Goal: Task Accomplishment & Management: Manage account settings

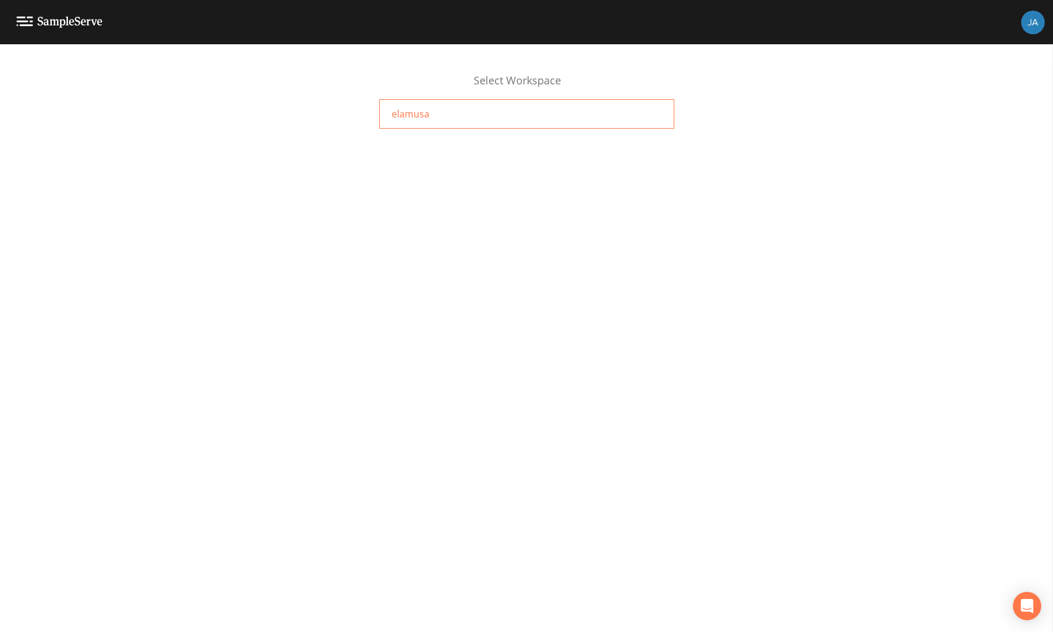
click at [405, 114] on span "elamusa" at bounding box center [411, 114] width 38 height 14
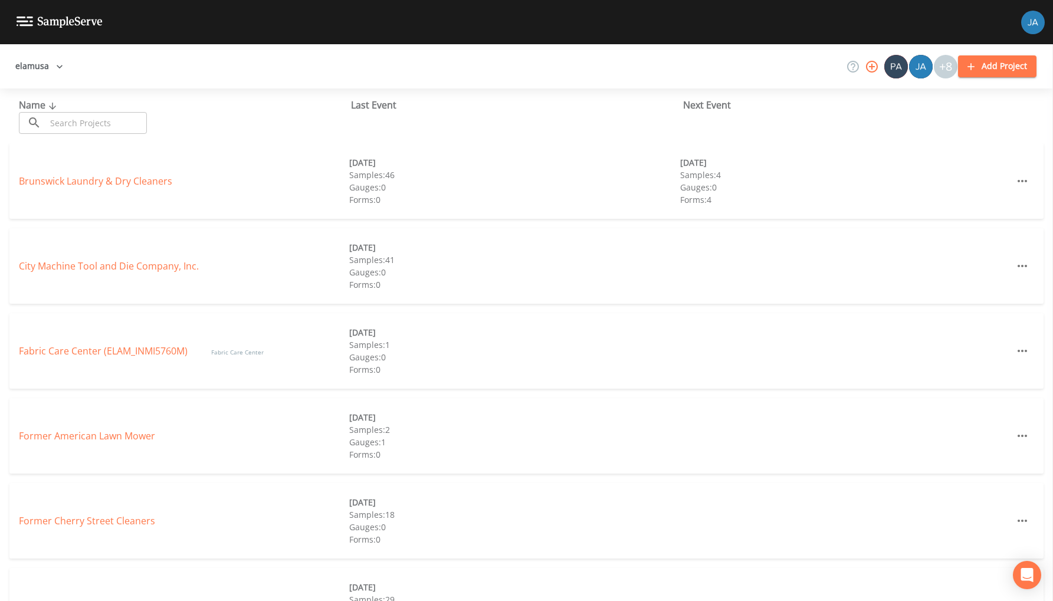
click at [81, 358] on div "Fabric Care Center (ELAM_INMI5760M) Fabric Care Center" at bounding box center [184, 351] width 330 height 14
click at [80, 348] on link "Fabric Care Center (ELAM_INMI5760M)" at bounding box center [103, 351] width 169 height 13
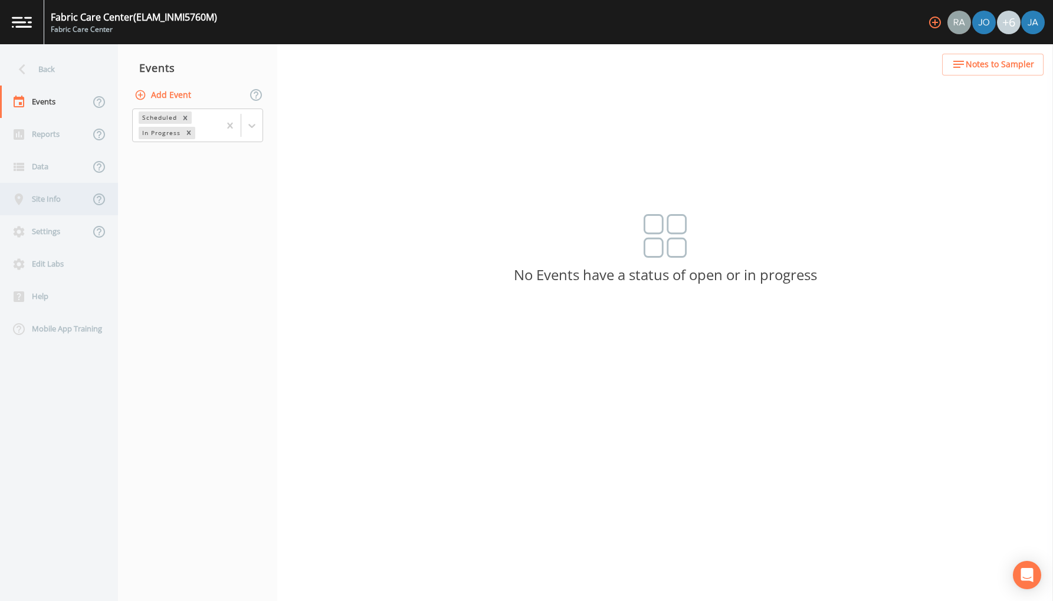
click at [43, 207] on div "Site Info" at bounding box center [45, 199] width 90 height 32
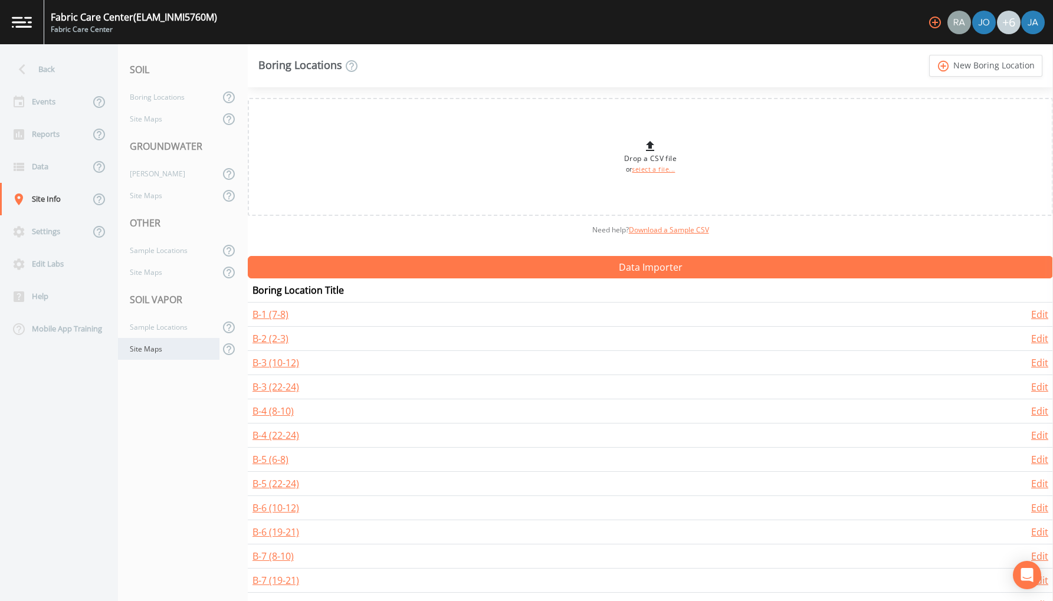
click at [148, 349] on div "Site Maps" at bounding box center [168, 349] width 101 height 22
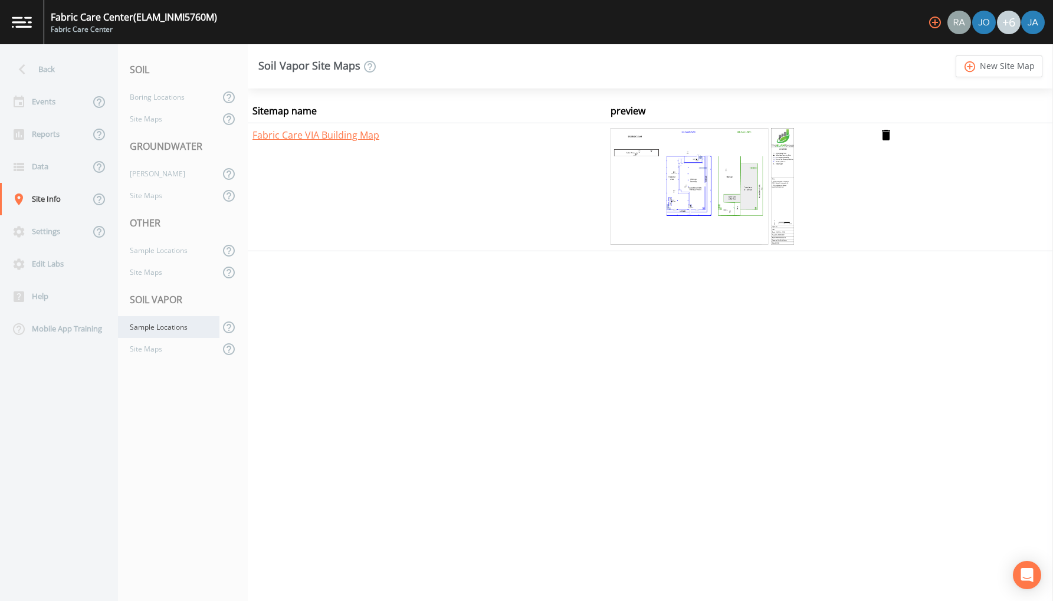
click at [147, 335] on div "Sample Locations" at bounding box center [168, 327] width 101 height 22
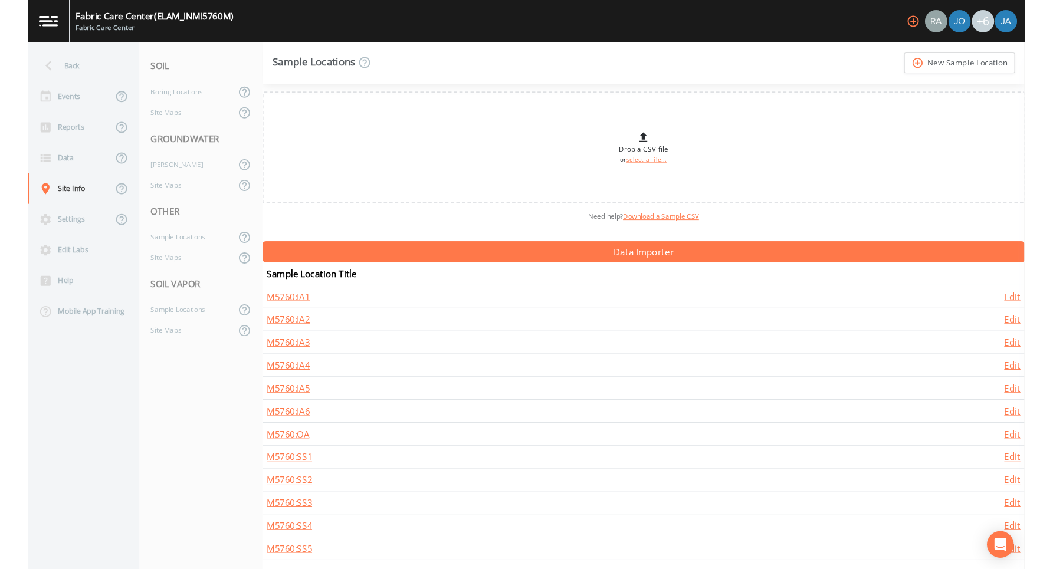
scroll to position [2, 0]
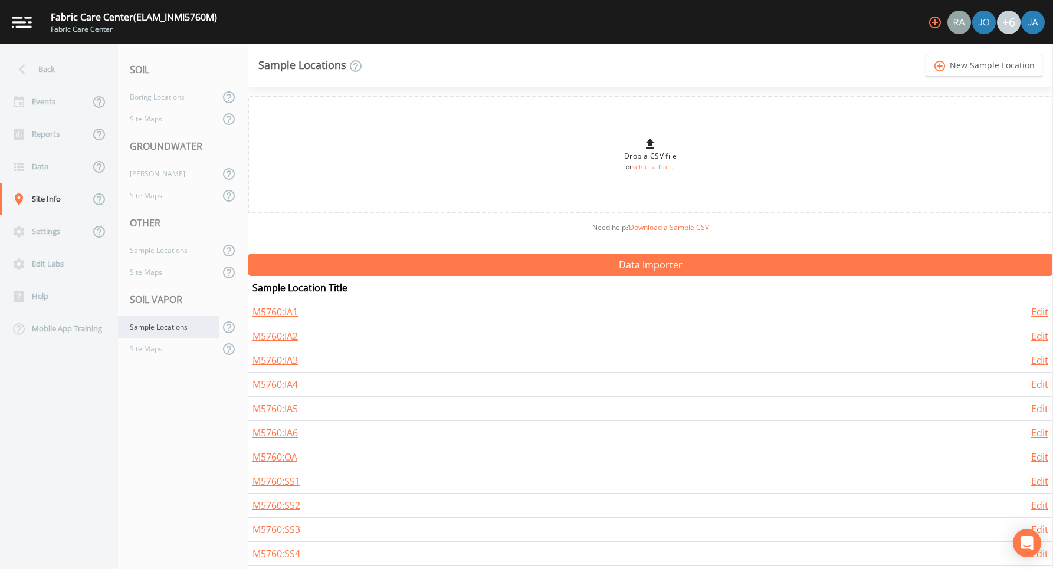
click at [151, 326] on div "Sample Locations" at bounding box center [168, 327] width 101 height 22
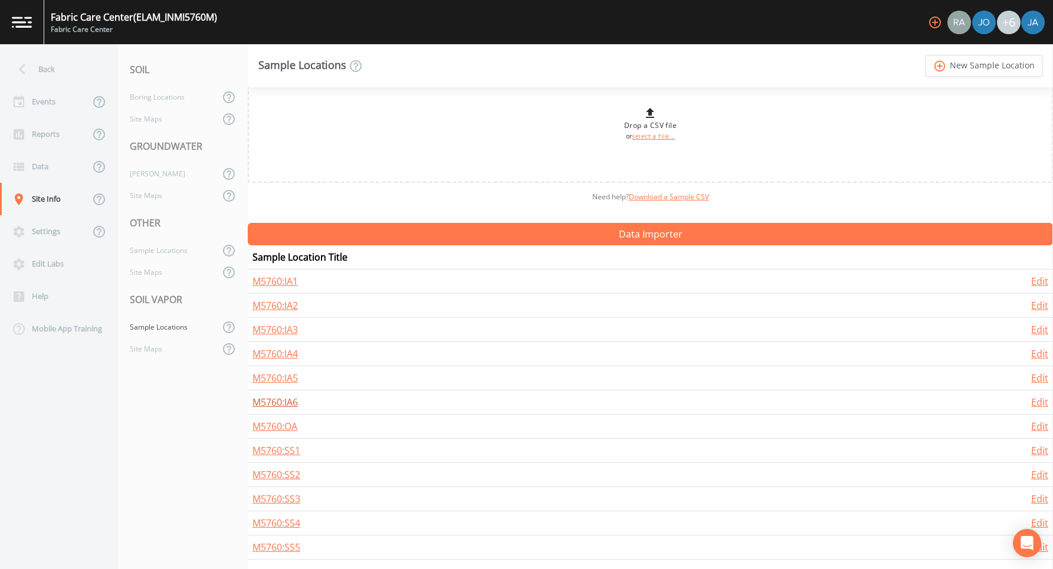
scroll to position [0, 0]
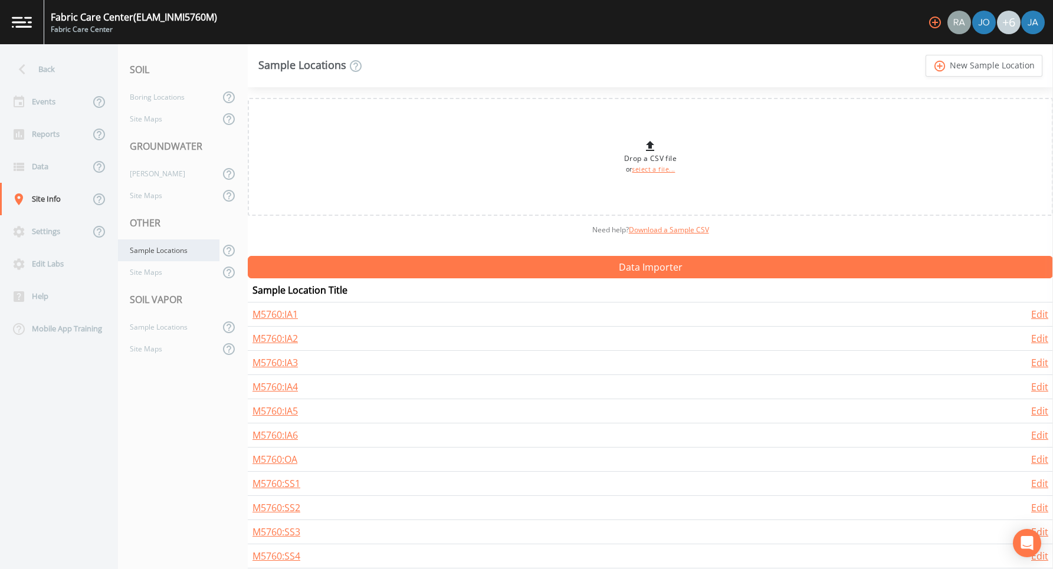
click at [153, 248] on div "Sample Locations" at bounding box center [168, 251] width 101 height 22
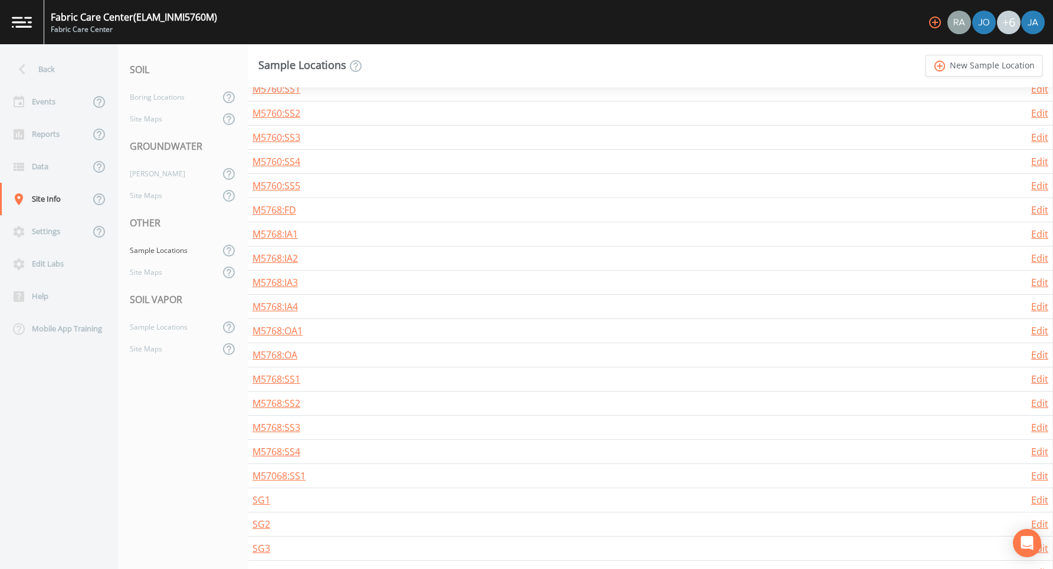
scroll to position [658, 0]
click at [149, 352] on div "Site Maps" at bounding box center [168, 349] width 101 height 22
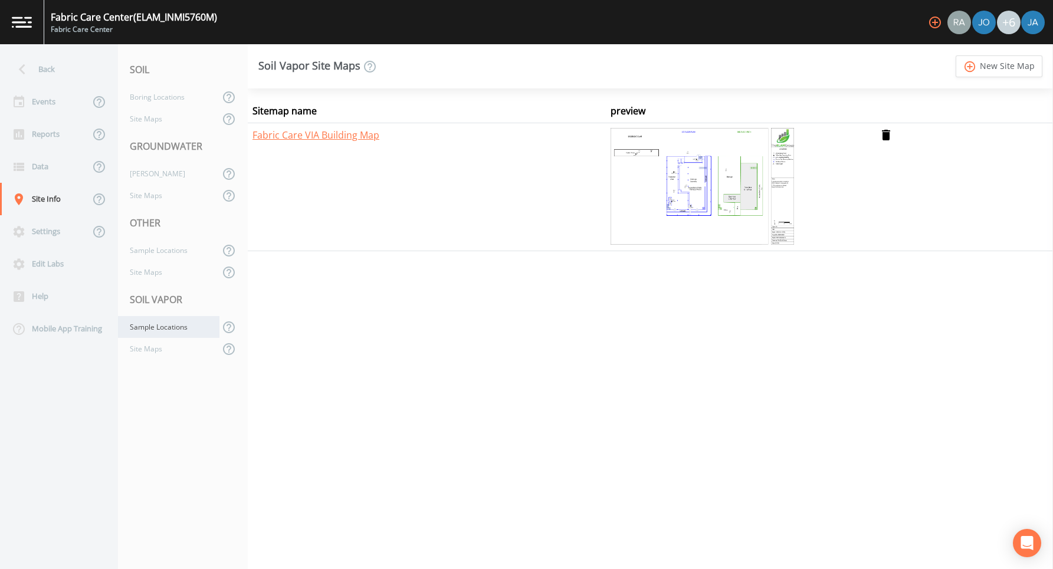
click at [150, 330] on div "Sample Locations" at bounding box center [168, 327] width 101 height 22
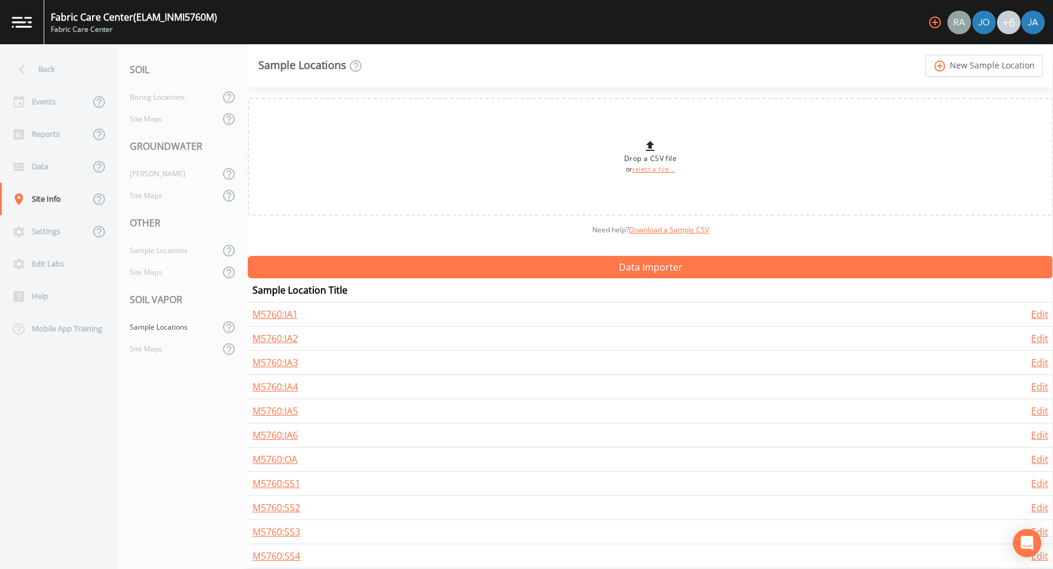
scroll to position [33, 0]
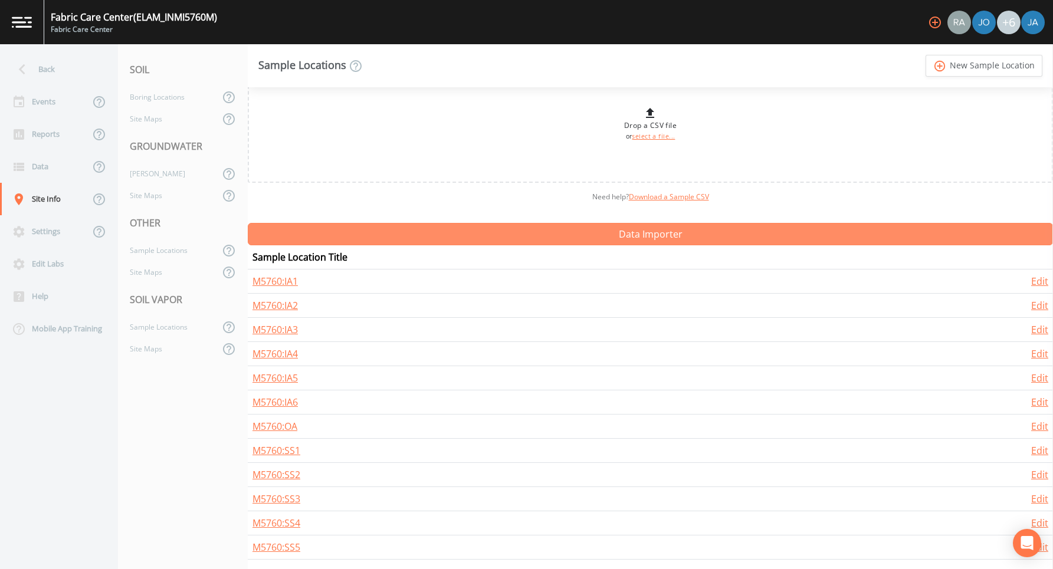
click at [640, 231] on button "Data Importer" at bounding box center [650, 234] width 805 height 22
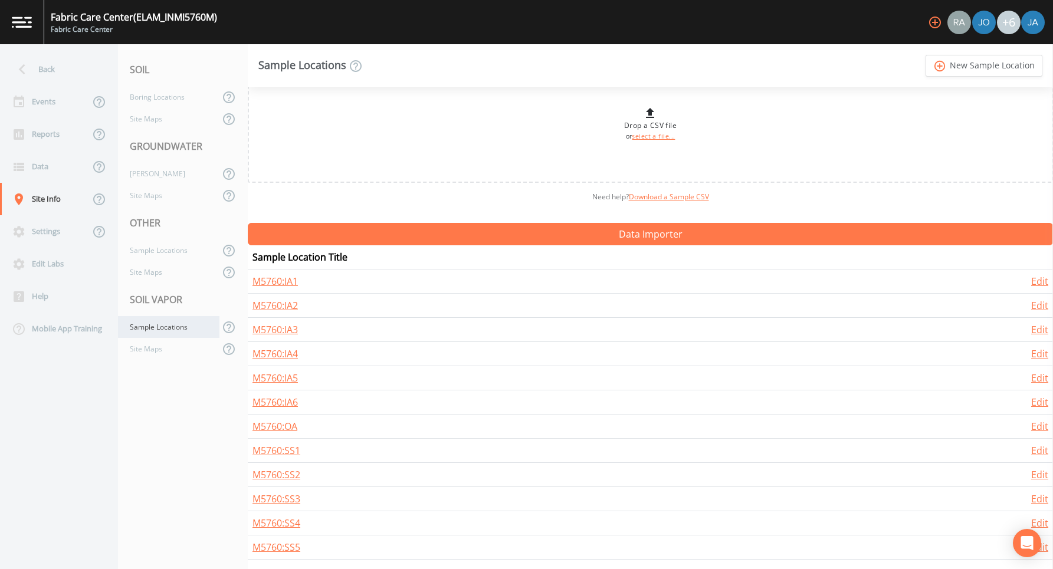
click at [157, 330] on div "Sample Locations" at bounding box center [168, 327] width 101 height 22
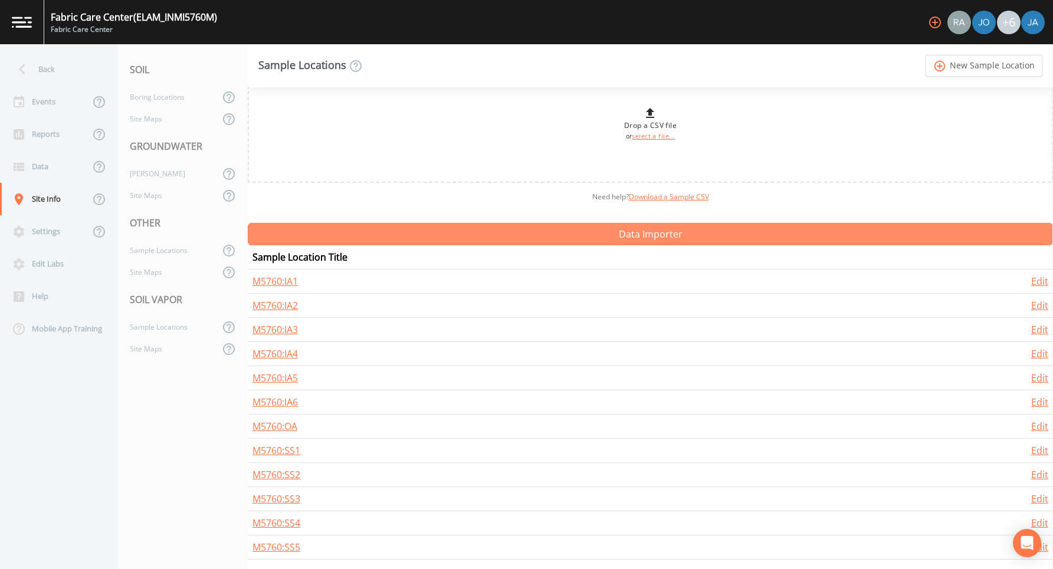
click at [620, 229] on button "Data Importer" at bounding box center [650, 234] width 805 height 22
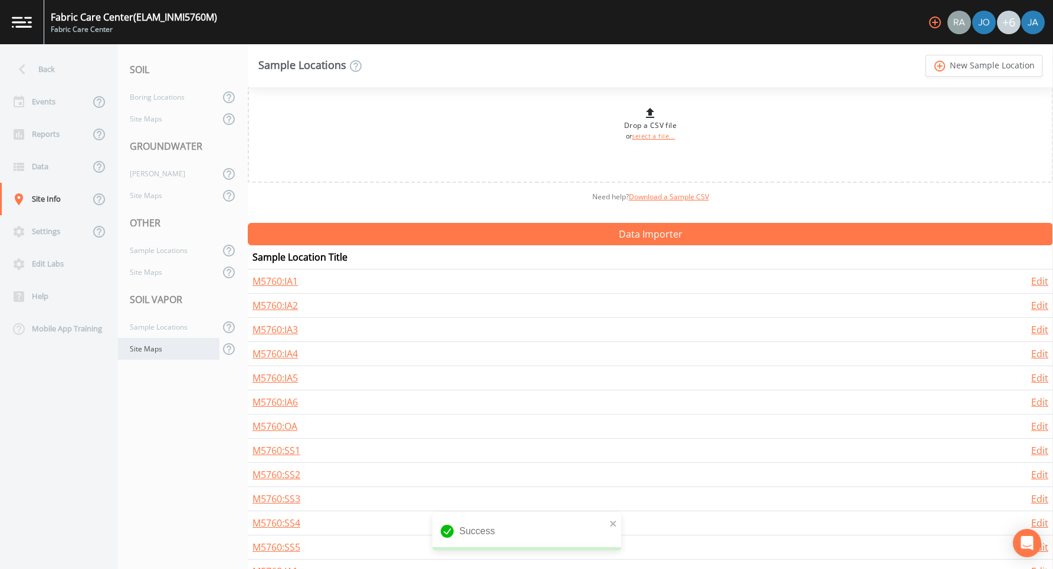
click at [144, 345] on div "Site Maps" at bounding box center [168, 349] width 101 height 22
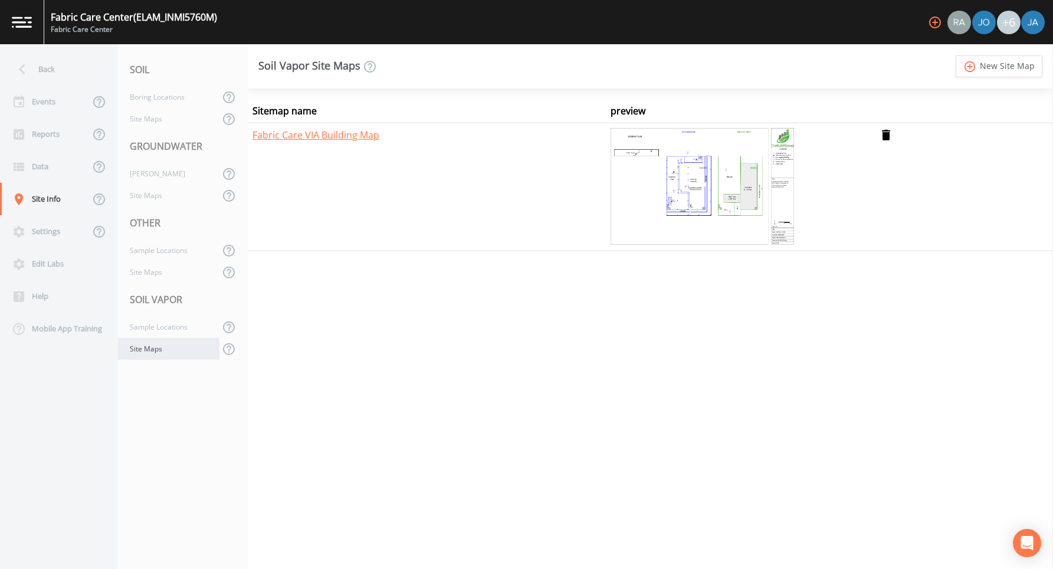
click at [193, 359] on div "Site Maps" at bounding box center [168, 349] width 101 height 22
click at [147, 349] on div "Site Maps" at bounding box center [168, 349] width 101 height 22
click at [993, 64] on link "add_circle_outline New Site Map" at bounding box center [999, 66] width 87 height 22
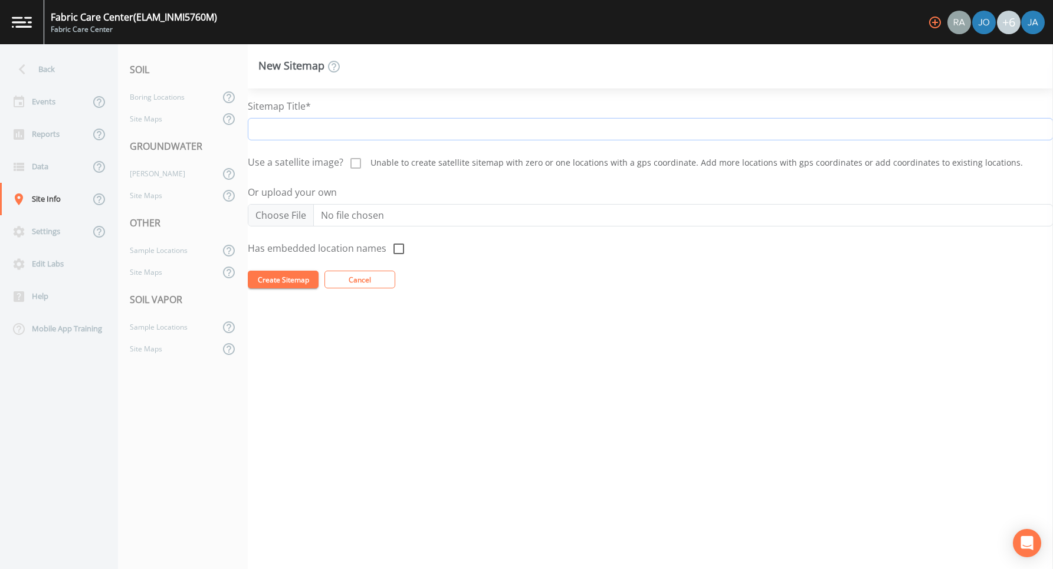
click at [281, 128] on input "Sitemap Title*" at bounding box center [650, 129] width 805 height 22
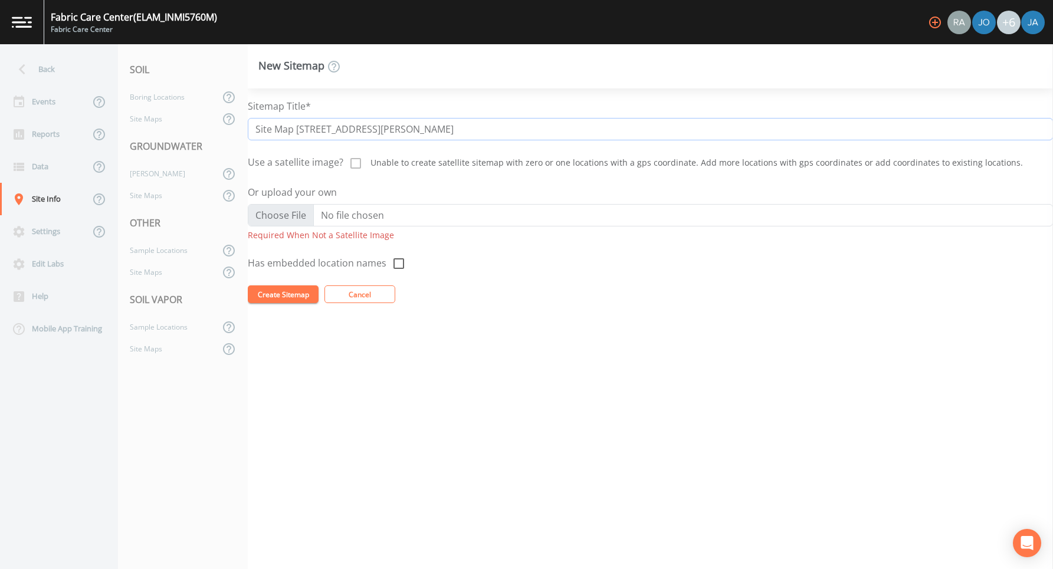
type input "Site Map [STREET_ADDRESS][PERSON_NAME]"
click at [281, 215] on input "Or upload your own" at bounding box center [650, 215] width 805 height 22
type input "C:\fakepath\Copy of 02 Figure 3 Winter Season VI Analytical Data-CS.jpg"
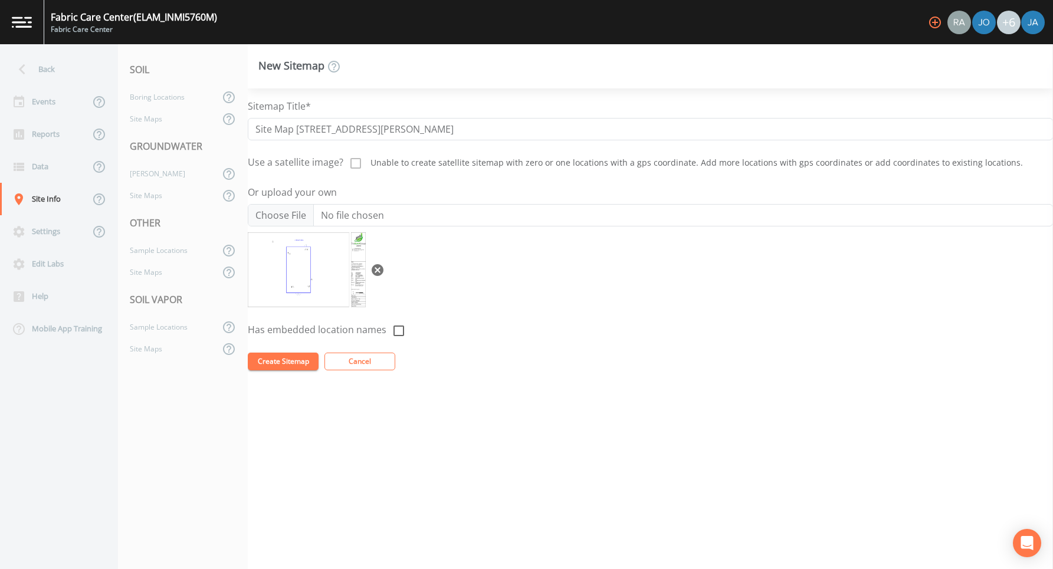
click at [281, 356] on button "Create Sitemap" at bounding box center [283, 362] width 71 height 18
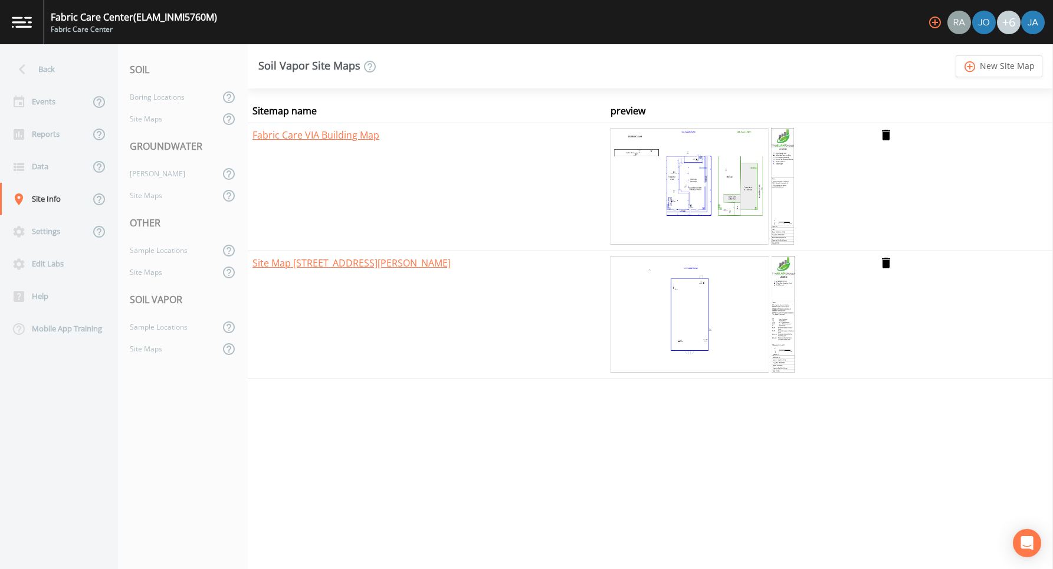
click at [685, 311] on img at bounding box center [703, 315] width 184 height 118
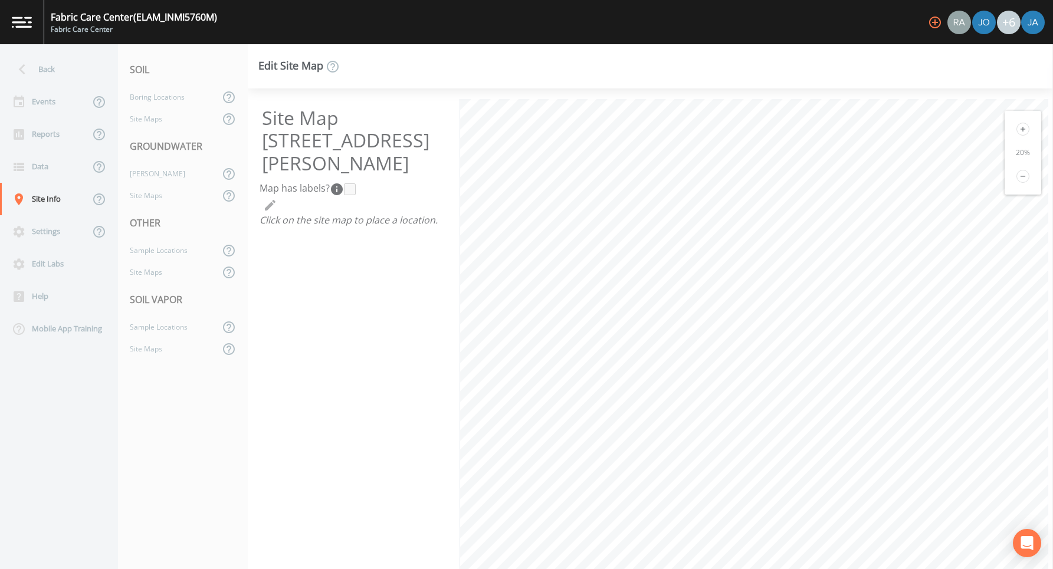
click at [1017, 127] on icon at bounding box center [1022, 129] width 13 height 13
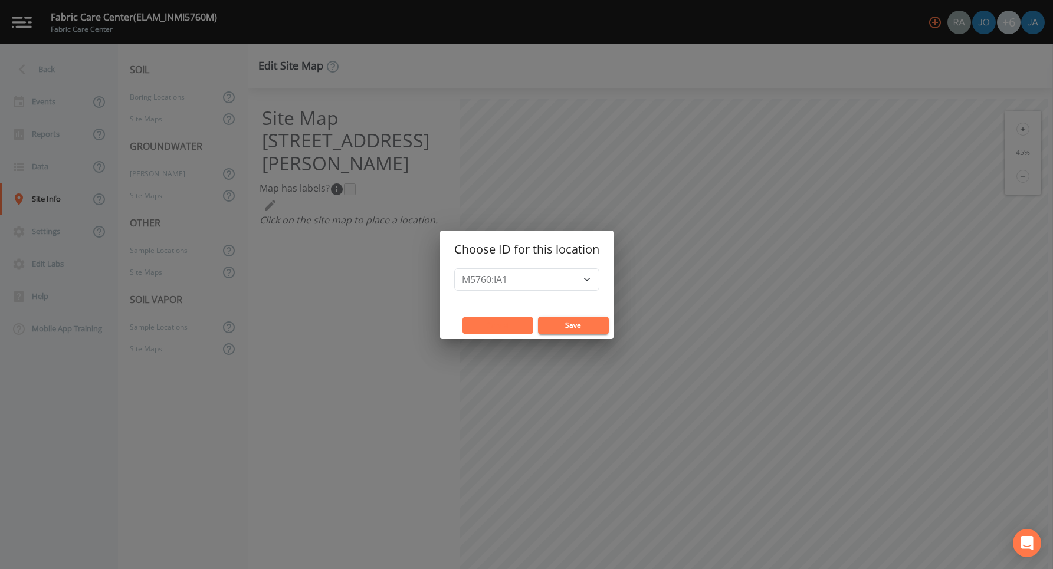
click at [513, 323] on button "Cancel" at bounding box center [498, 326] width 71 height 18
click at [589, 278] on select "M5760:IA1 M5760:IA2 M5760:IA3 M5760:IA4 M5760:IA5 M5760:IA6 M5760:OA M5760:SS1 …" at bounding box center [526, 279] width 145 height 22
select select "265b4879-4dc2-425e-aacb-1b9c28b79498"
click at [559, 326] on button "Save" at bounding box center [573, 326] width 71 height 18
click at [576, 282] on select "M5760:IA1 M5760:IA2 M5760:IA3 M5760:IA4 M5760:IA5 M5760:IA6 M5760:OA M5760:SS1 …" at bounding box center [526, 279] width 145 height 22
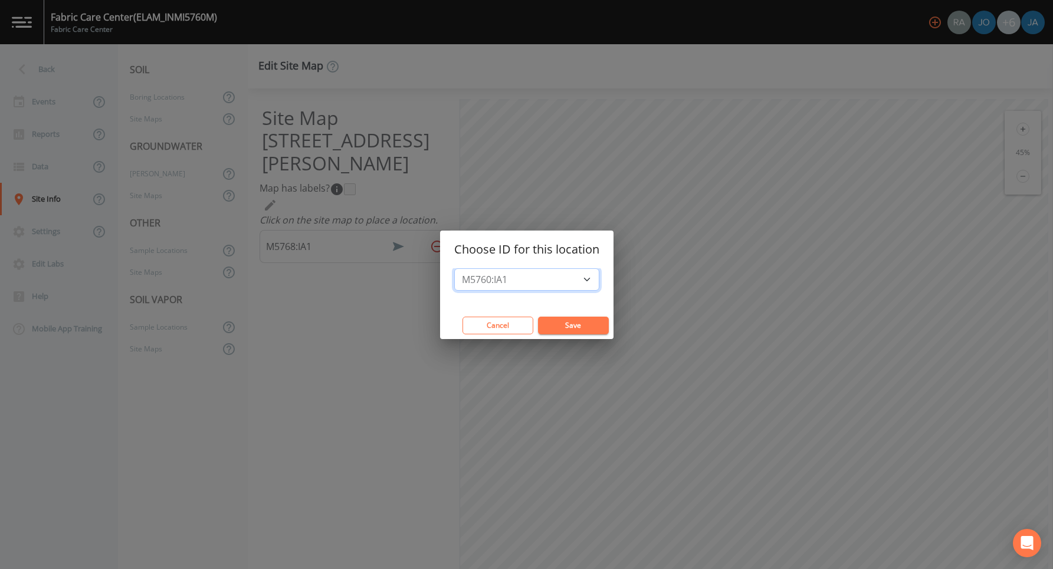
select select "787e572d-ca02-4d28-b080-2dd5de9d6423"
click at [555, 326] on button "Save" at bounding box center [573, 326] width 71 height 18
click at [523, 276] on select "M5760:IA1 M5760:IA2 M5760:IA3 M5760:IA4 M5760:IA5 M5760:IA6 M5760:OA M5760:SS1 …" at bounding box center [526, 279] width 145 height 22
select select "8c20a178-f765-4928-a97f-712171acb6a2"
click at [566, 324] on button "Save" at bounding box center [573, 326] width 71 height 18
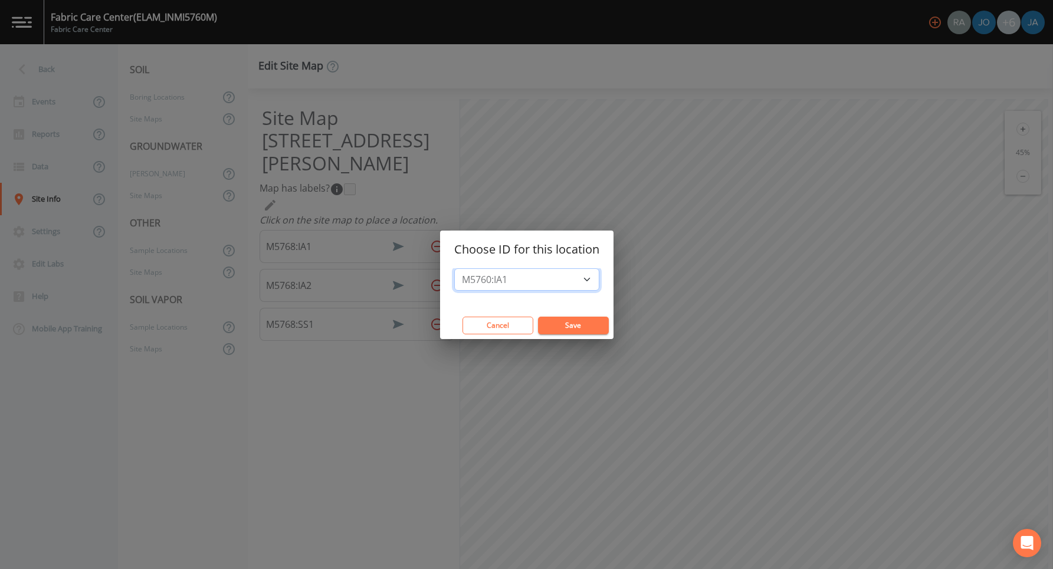
click at [521, 281] on select "M5760:IA1 M5760:IA2 M5760:IA3 M5760:IA4 M5760:IA5 M5760:IA6 M5760:OA M5760:SS1 …" at bounding box center [526, 279] width 145 height 22
select select "5c7c2f90-fd16-4823-ab95-e6c38053af3b"
click at [573, 328] on button "Save" at bounding box center [573, 326] width 71 height 18
click at [519, 273] on select "M5760:IA1 M5760:IA2 M5760:IA3 M5760:IA4 M5760:IA5 M5760:IA6 M5760:OA M5760:SS1 …" at bounding box center [526, 279] width 145 height 22
select select "39a7257b-2ea6-42cf-8e06-a60b2581a02d"
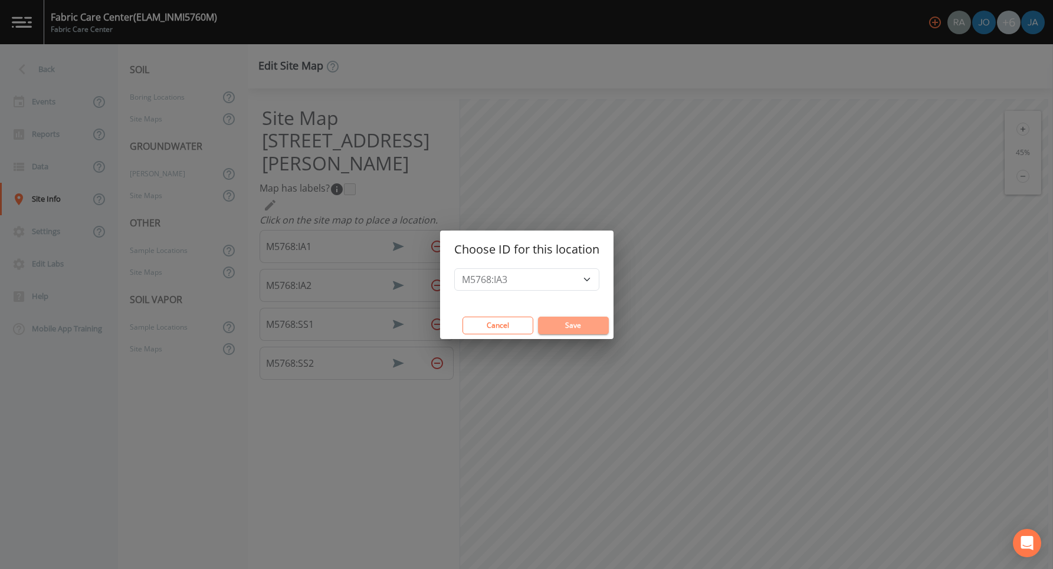
click at [565, 320] on button "Save" at bounding box center [573, 326] width 71 height 18
click at [488, 283] on select "M5760:IA1 M5760:IA2 M5760:IA3 M5760:IA4 M5760:IA5 M5760:IA6 M5760:OA M5760:SS1 …" at bounding box center [526, 279] width 145 height 22
select select "96743c66-571f-4c8b-b251-0e8ffcdd02c8"
click at [572, 325] on button "Save" at bounding box center [573, 326] width 71 height 18
click at [507, 281] on select "M5760:IA1 M5760:IA2 M5760:IA3 M5760:IA4 M5760:IA5 M5760:IA6 M5760:OA M5760:SS1 …" at bounding box center [526, 279] width 145 height 22
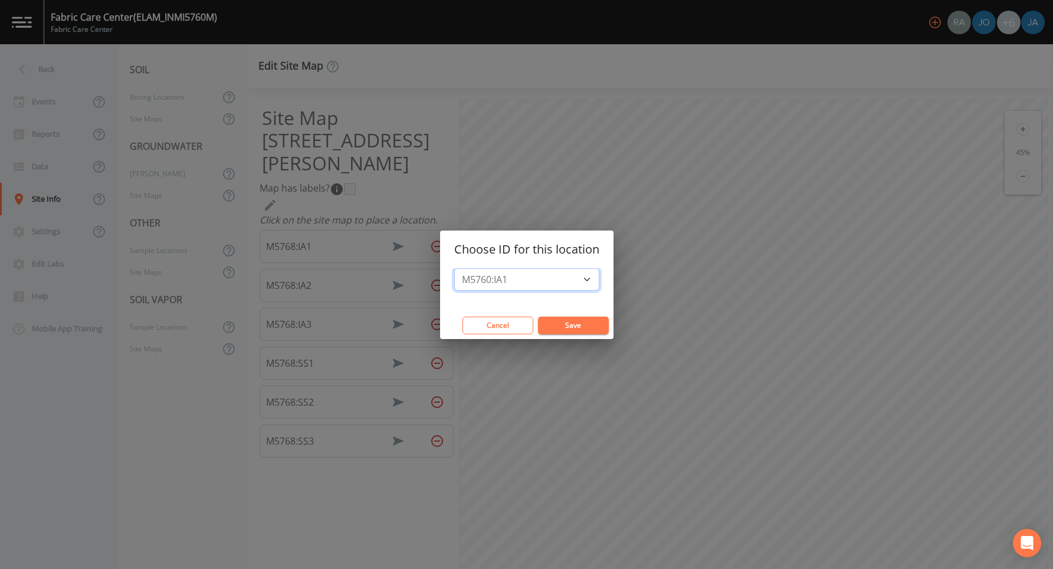
select select "be97a451-f5d4-47a7-bd6a-2c3165e68ac6"
click at [580, 321] on button "Save" at bounding box center [573, 326] width 71 height 18
click at [498, 276] on select "M5760:IA1 M5760:IA2 M5760:IA3 M5760:IA4 M5760:IA5 M5760:IA6 M5760:OA M5760:SS1 …" at bounding box center [526, 279] width 145 height 22
select select "4f37028f-25a6-466f-a1cf-d42cd37c602e"
click at [577, 329] on button "Save" at bounding box center [573, 326] width 71 height 18
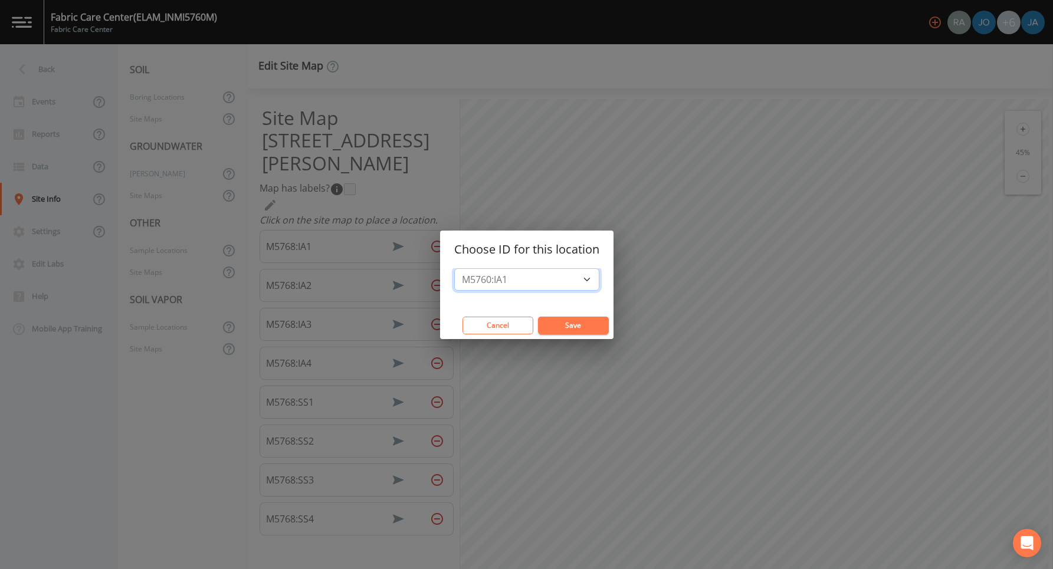
click at [477, 274] on select "M5760:IA1 M5760:IA2 M5760:IA3 M5760:IA4 M5760:IA5 M5760:IA6 M5760:OA M5760:SS1 …" at bounding box center [526, 279] width 145 height 22
select select "f4f3fcbf-e29b-4512-8a9a-6f5b7a92db95"
click at [570, 325] on button "Save" at bounding box center [573, 326] width 71 height 18
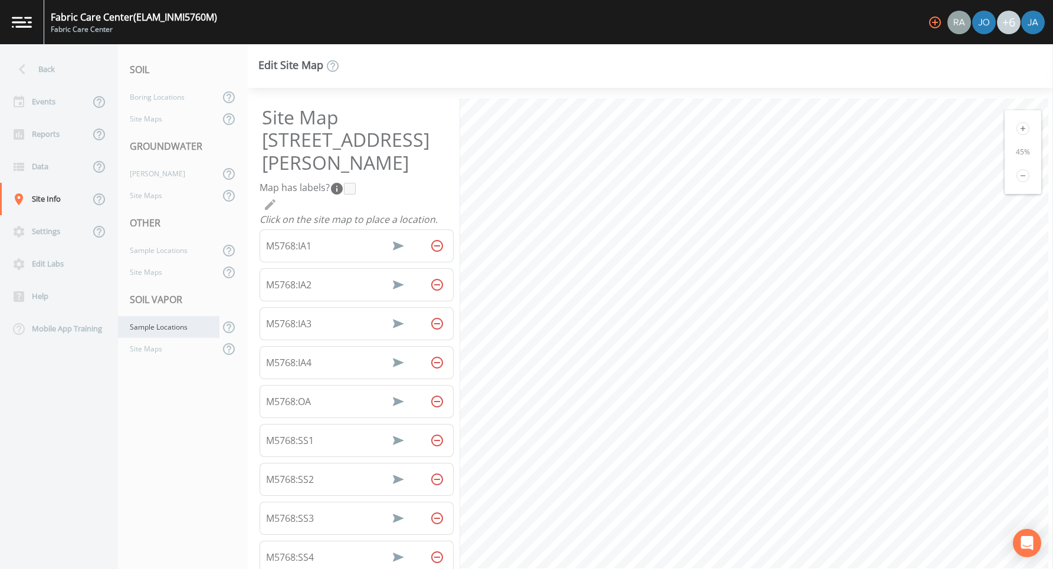
click at [150, 322] on div "Sample Locations" at bounding box center [168, 327] width 101 height 22
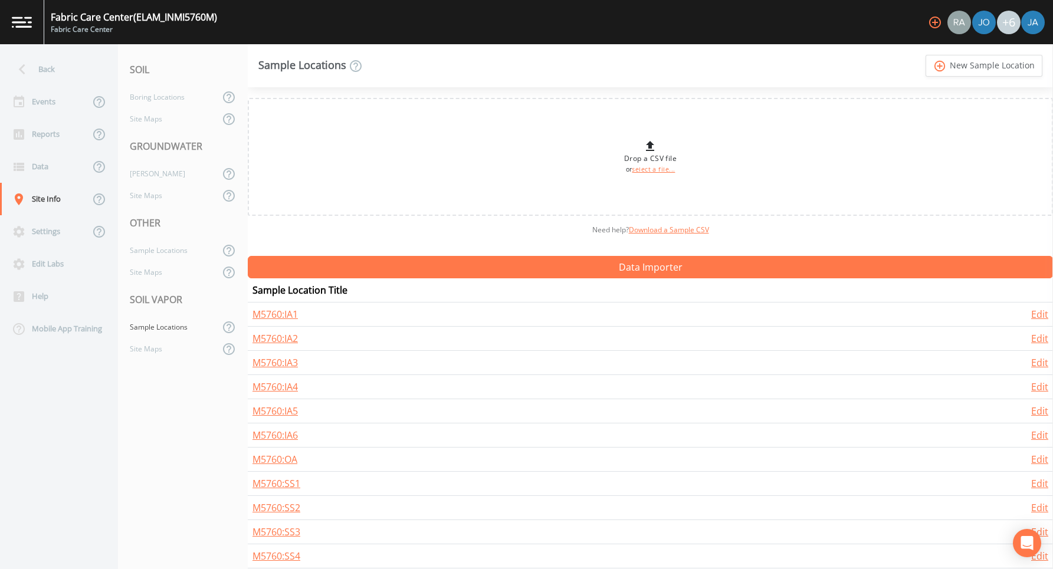
scroll to position [275, 0]
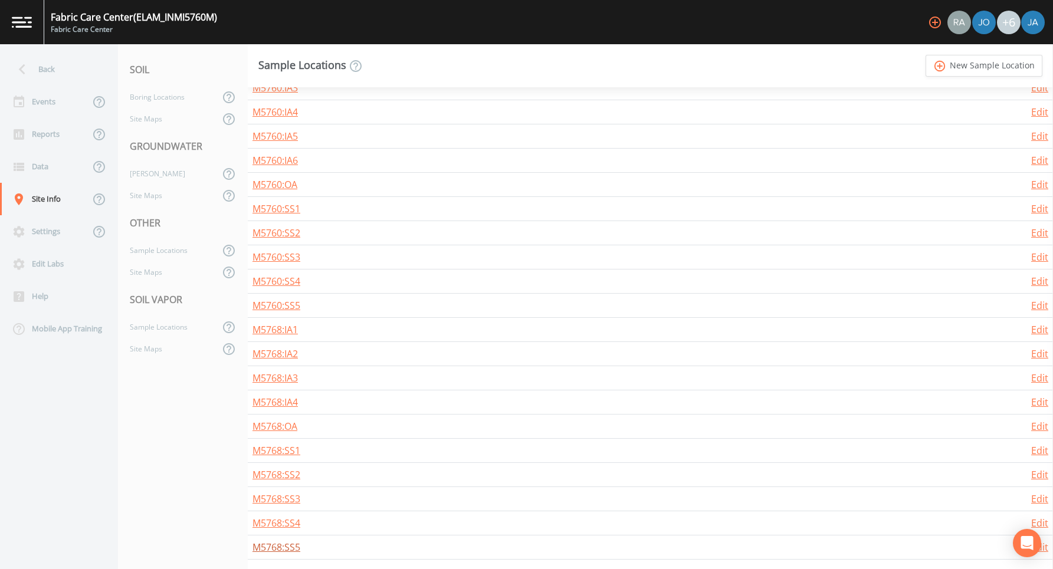
click at [270, 547] on link "M5768:SS5" at bounding box center [276, 547] width 48 height 13
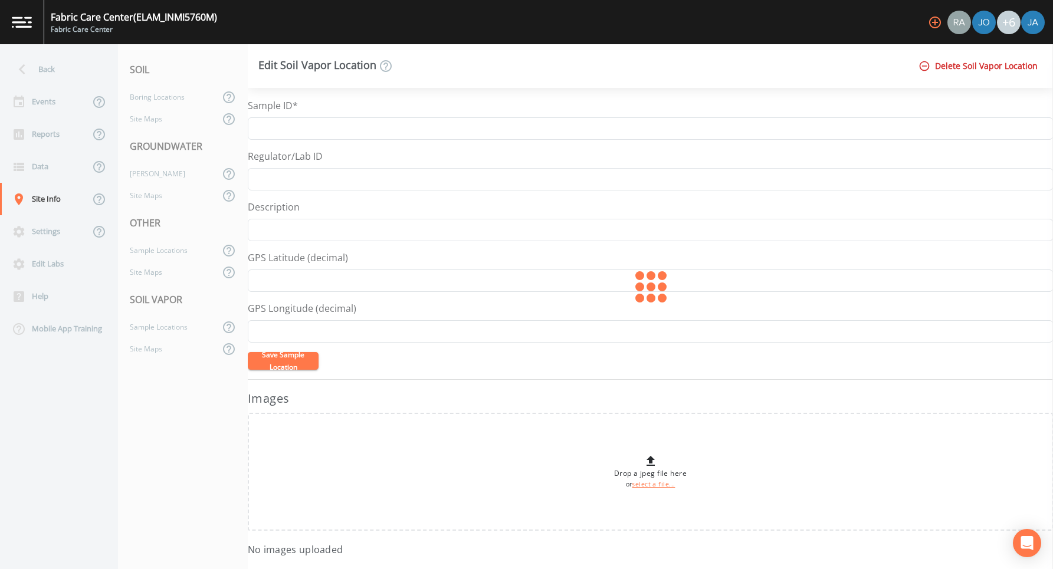
type input "M5768:SS5"
click at [987, 65] on button "Delete Soil Vapor Location" at bounding box center [979, 66] width 126 height 22
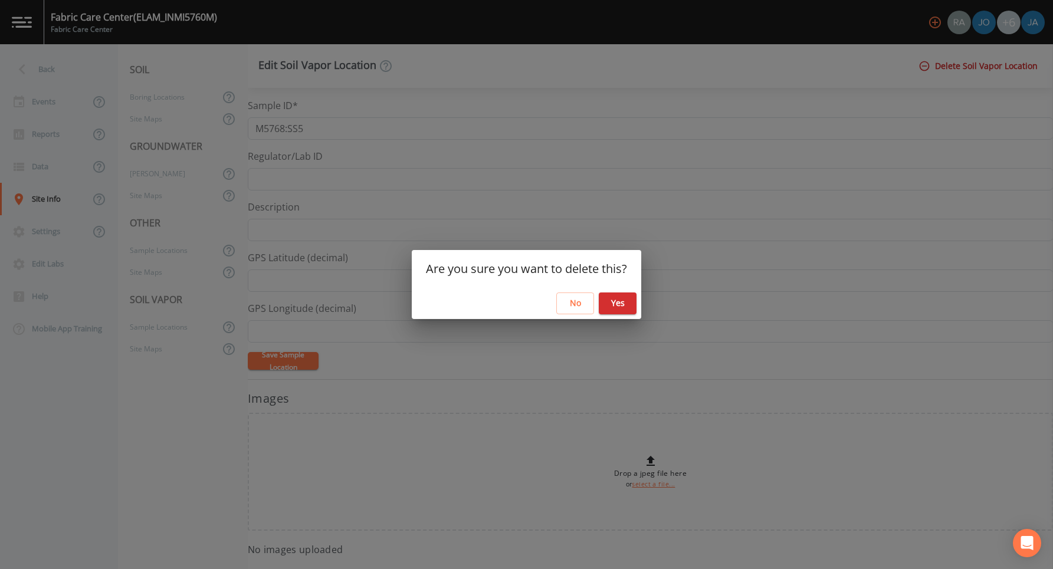
click at [614, 307] on button "Yes" at bounding box center [618, 304] width 38 height 22
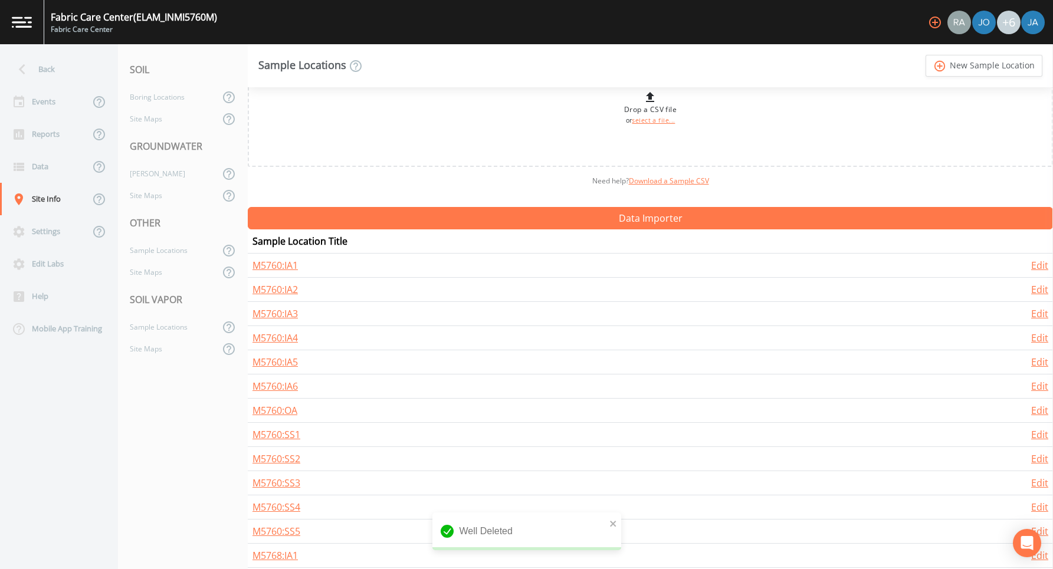
scroll to position [251, 0]
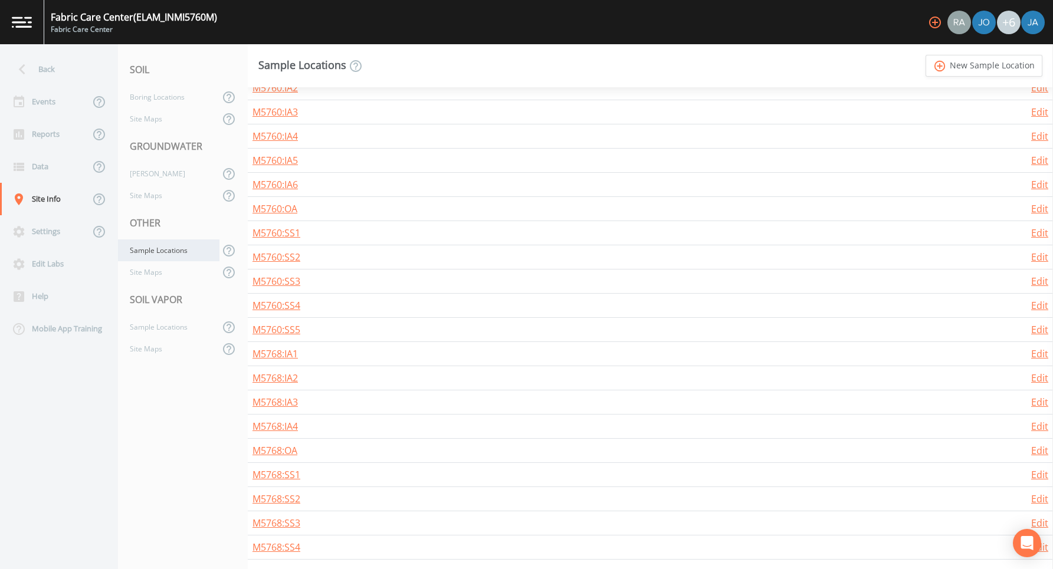
click at [145, 257] on div "Sample Locations" at bounding box center [168, 251] width 101 height 22
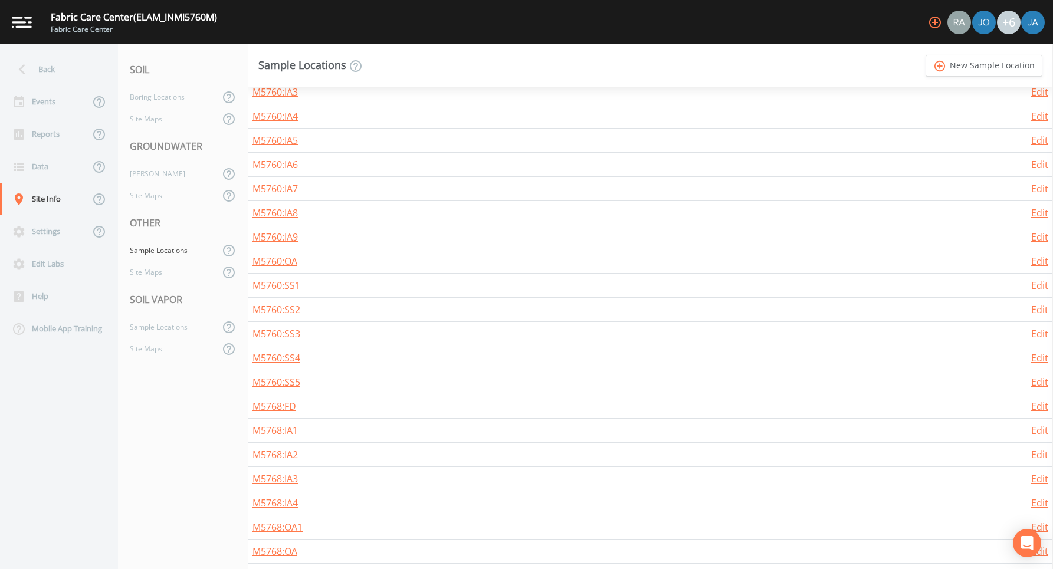
scroll to position [734, 0]
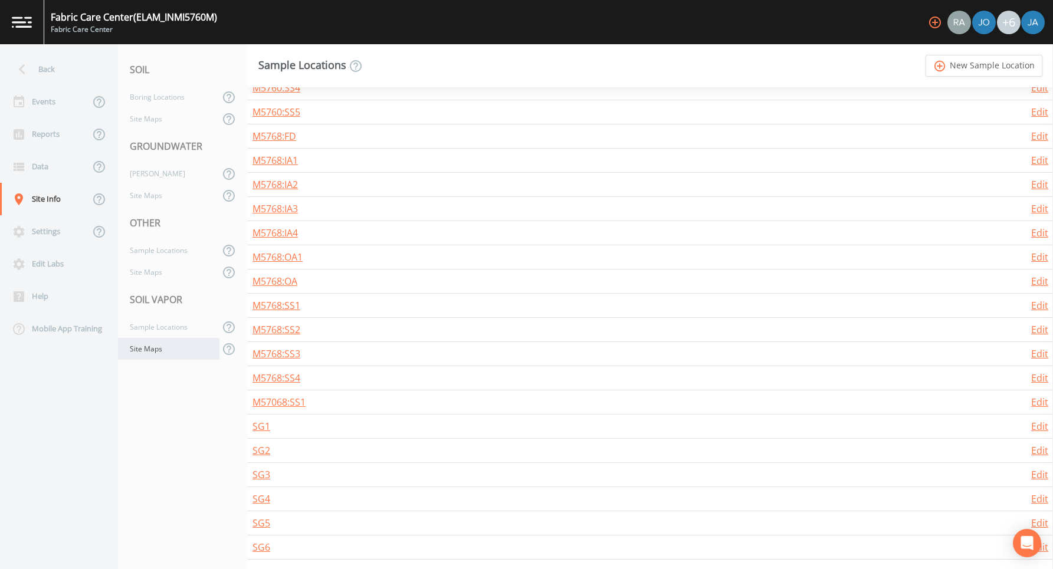
click at [142, 343] on div "Site Maps" at bounding box center [168, 349] width 101 height 22
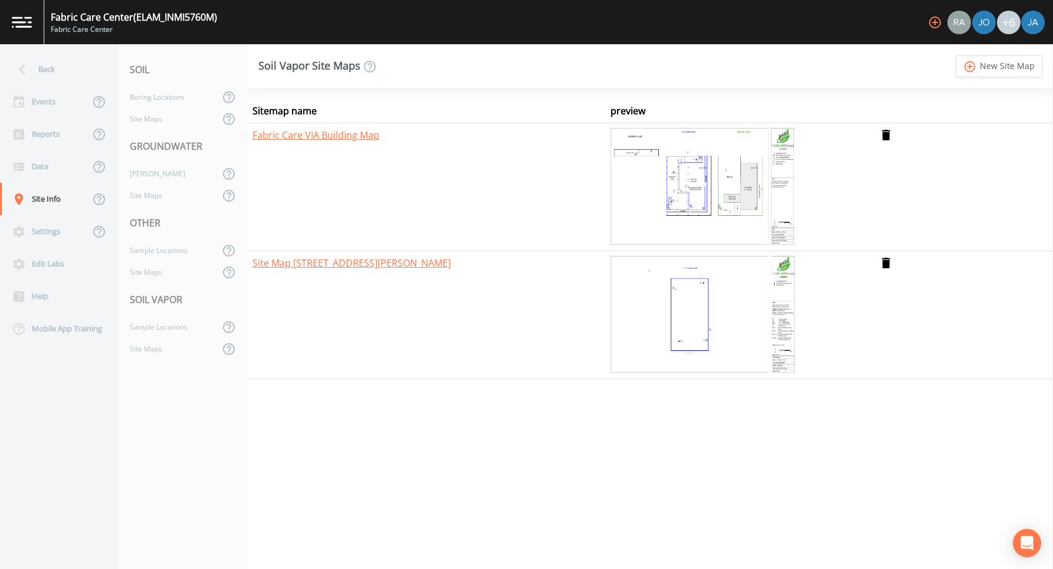
click at [681, 319] on img at bounding box center [703, 315] width 184 height 118
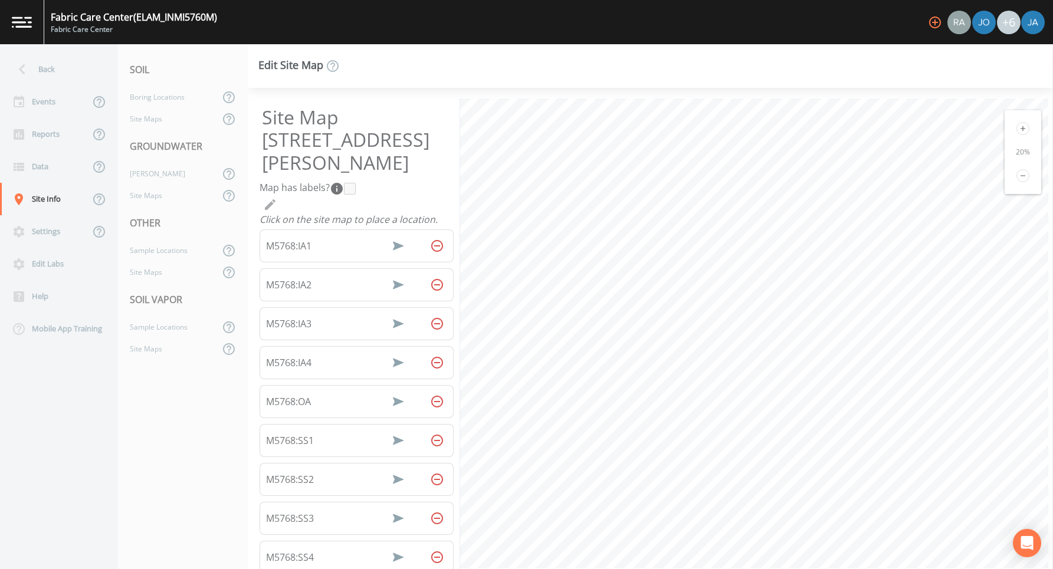
click at [1016, 132] on icon at bounding box center [1022, 128] width 13 height 13
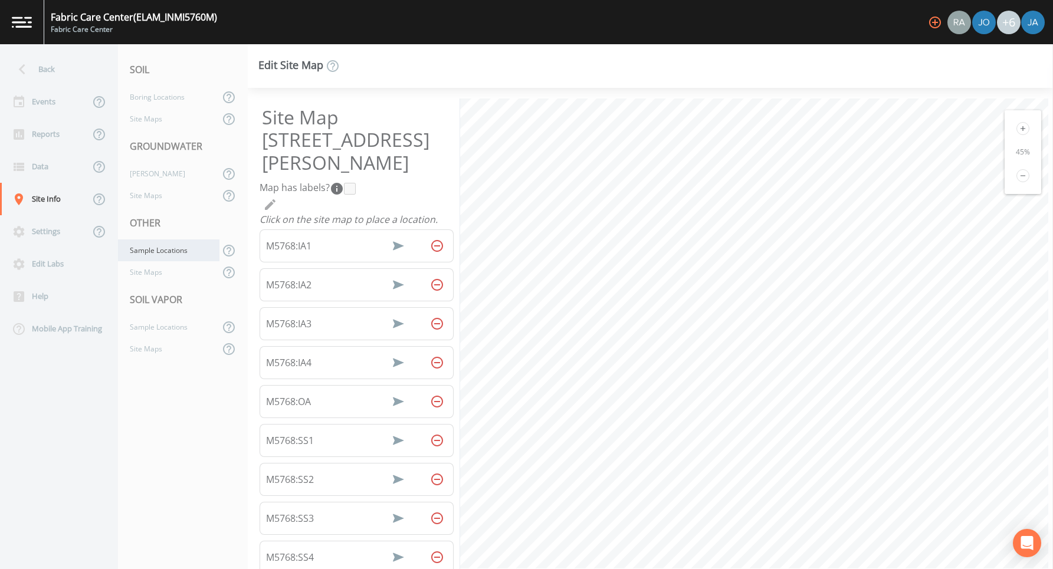
click at [158, 248] on div "Sample Locations" at bounding box center [168, 251] width 101 height 22
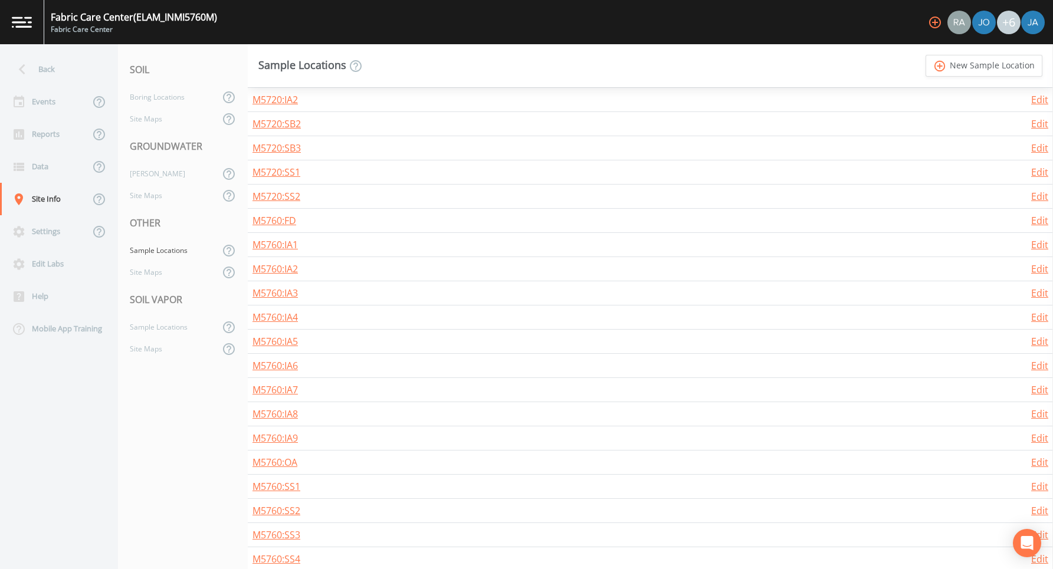
scroll to position [734, 0]
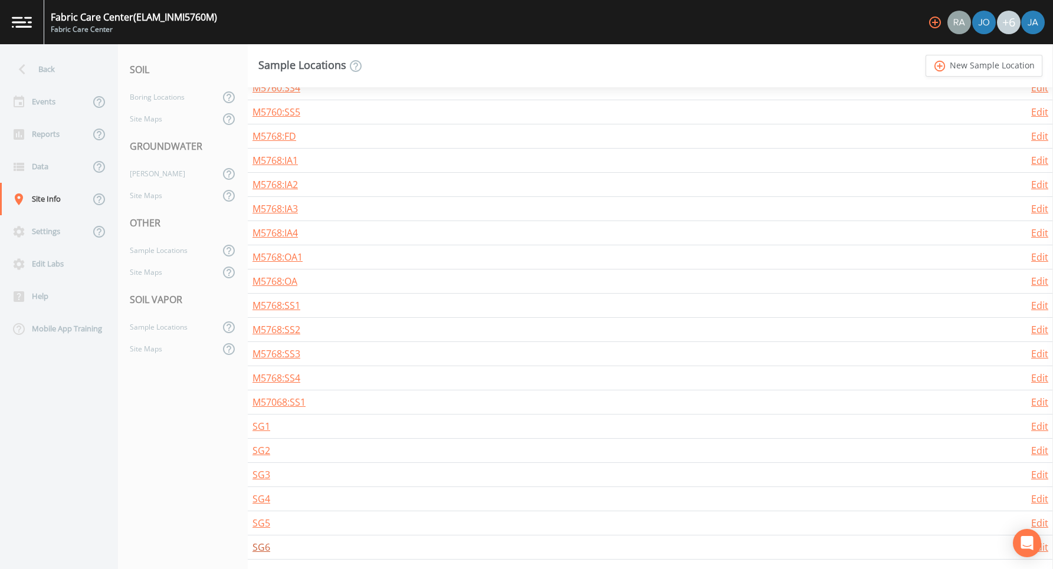
click at [264, 546] on link "SG6" at bounding box center [261, 547] width 18 height 13
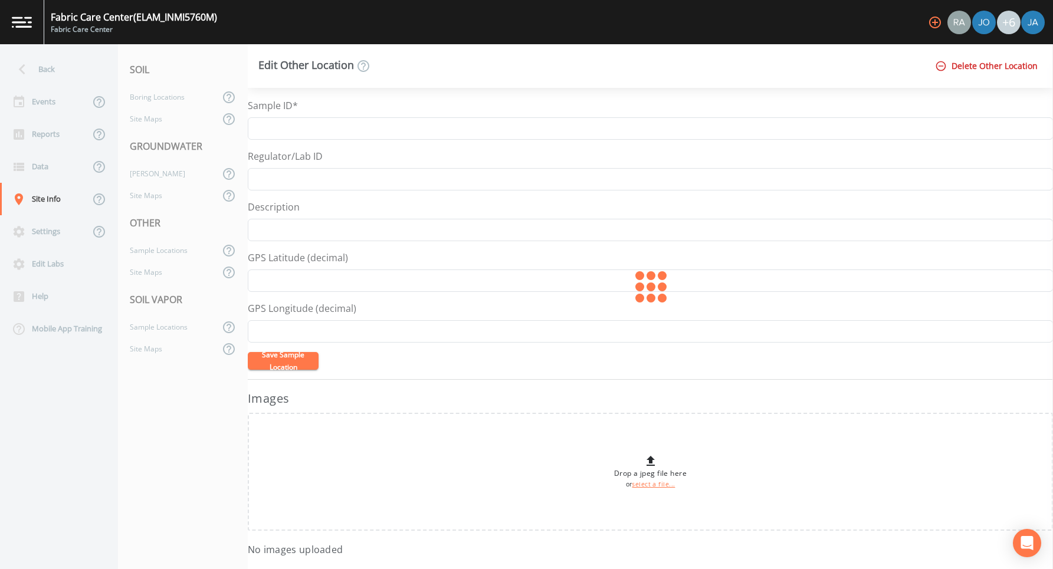
type input "SG6"
click at [146, 350] on div "Site Maps" at bounding box center [168, 349] width 101 height 22
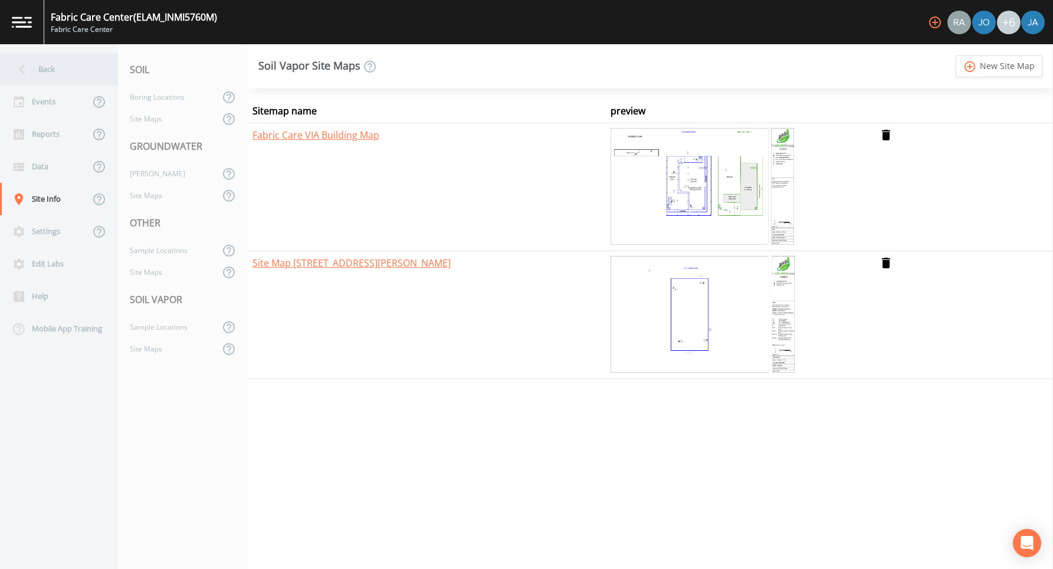
click at [48, 73] on div "Back" at bounding box center [53, 69] width 106 height 32
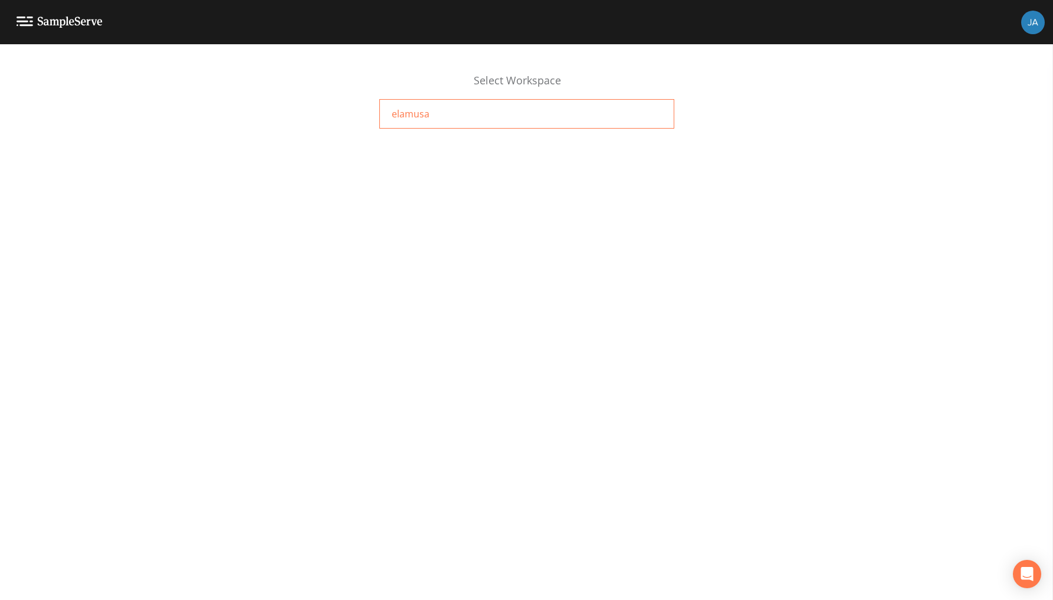
click at [392, 113] on span "elamusa" at bounding box center [411, 114] width 38 height 14
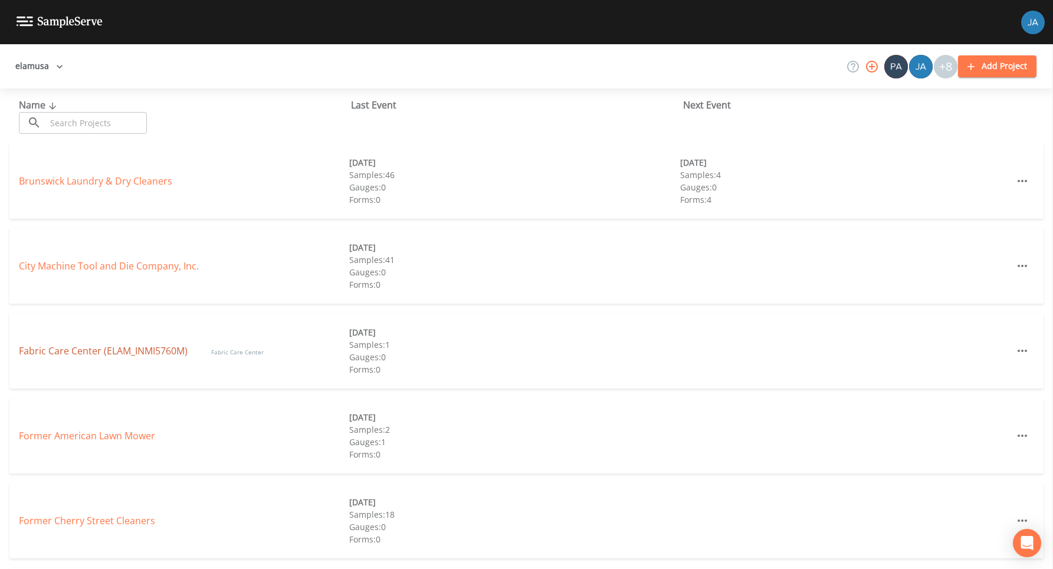
scroll to position [6, 0]
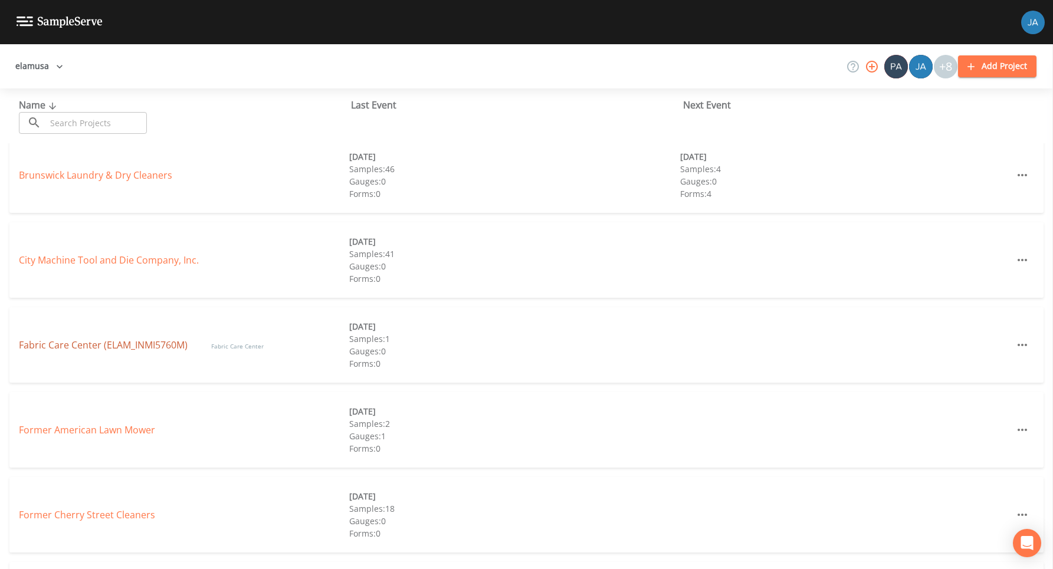
click at [111, 347] on link "Fabric Care Center (ELAM_INMI5760M)" at bounding box center [103, 345] width 169 height 13
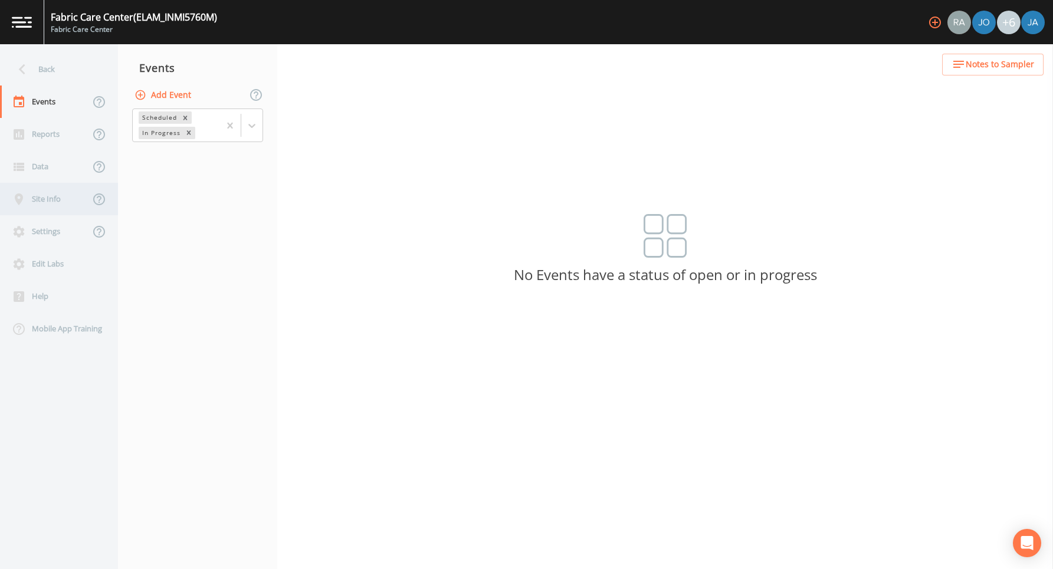
click at [42, 187] on div "Site Info" at bounding box center [45, 199] width 90 height 32
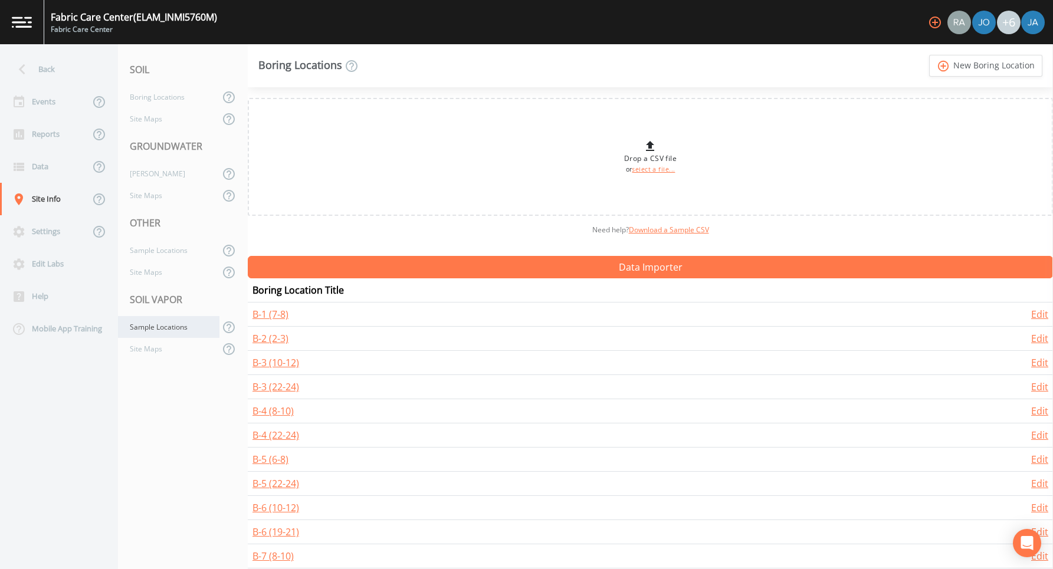
click at [146, 330] on div "Sample Locations" at bounding box center [168, 327] width 101 height 22
